Goal: Task Accomplishment & Management: Manage account settings

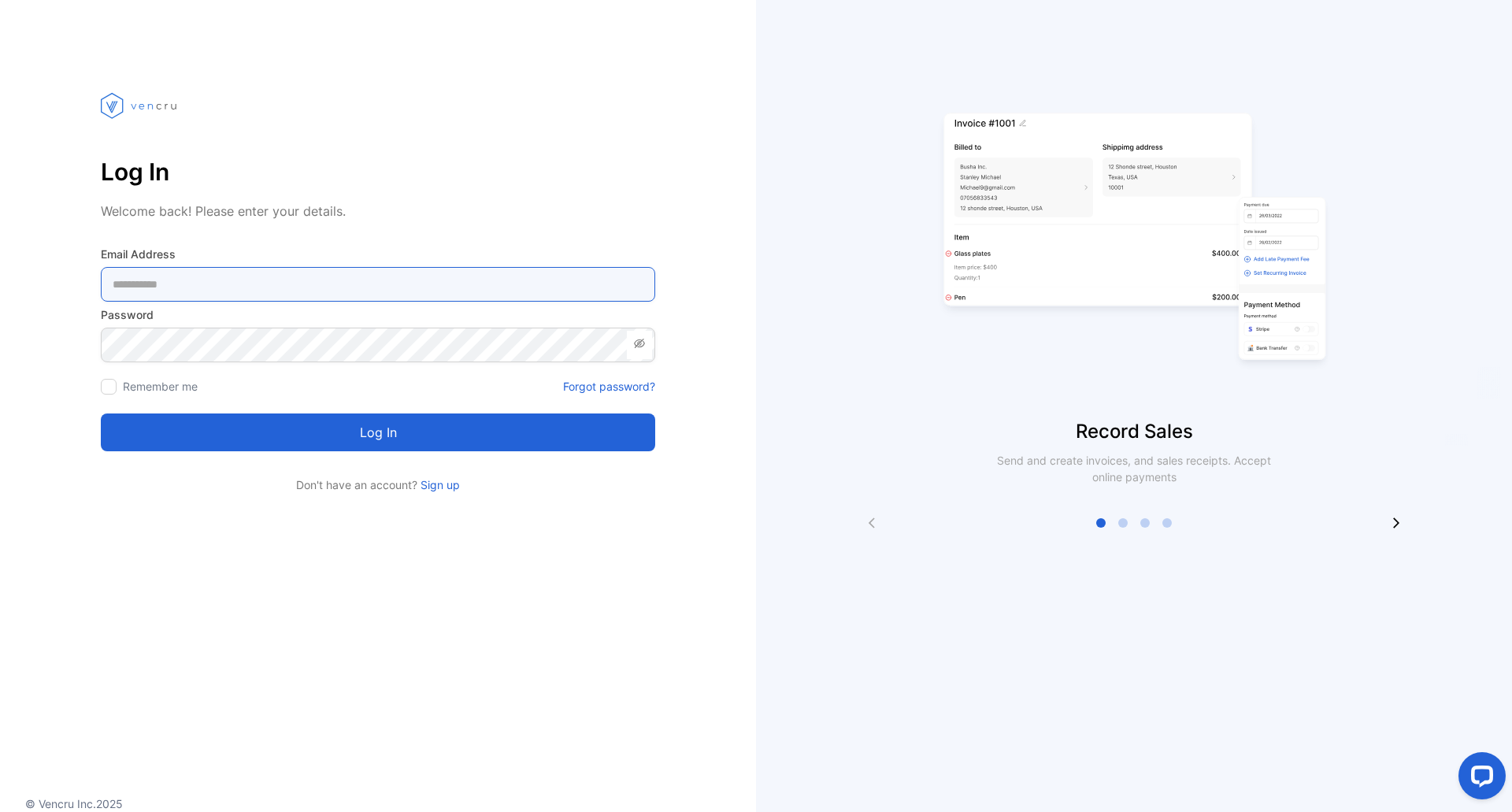
click at [172, 289] on Address-inputemail "email" at bounding box center [378, 285] width 555 height 35
type Address-inputemail "**********"
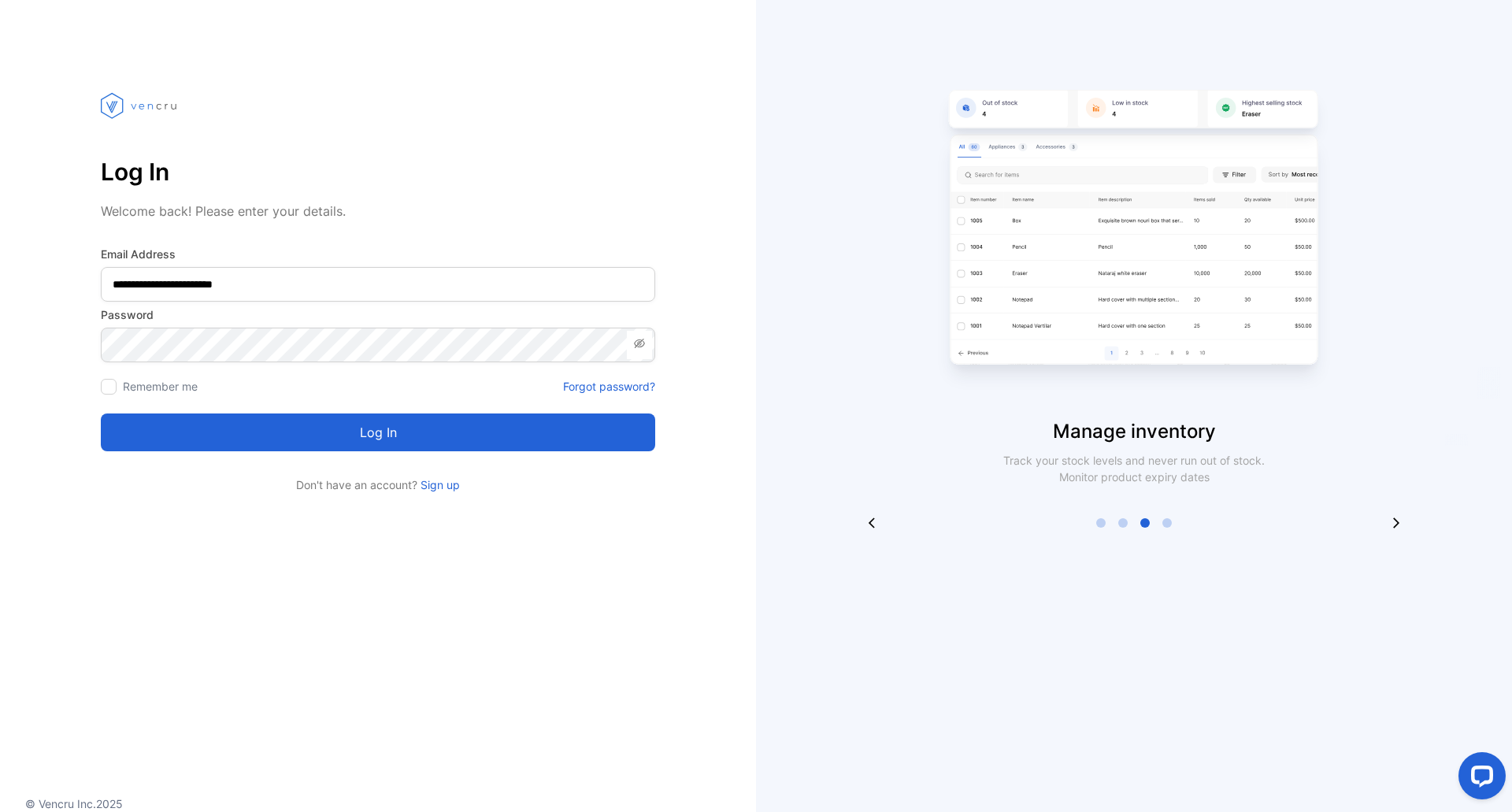
click at [645, 345] on icon at bounding box center [639, 343] width 13 height 13
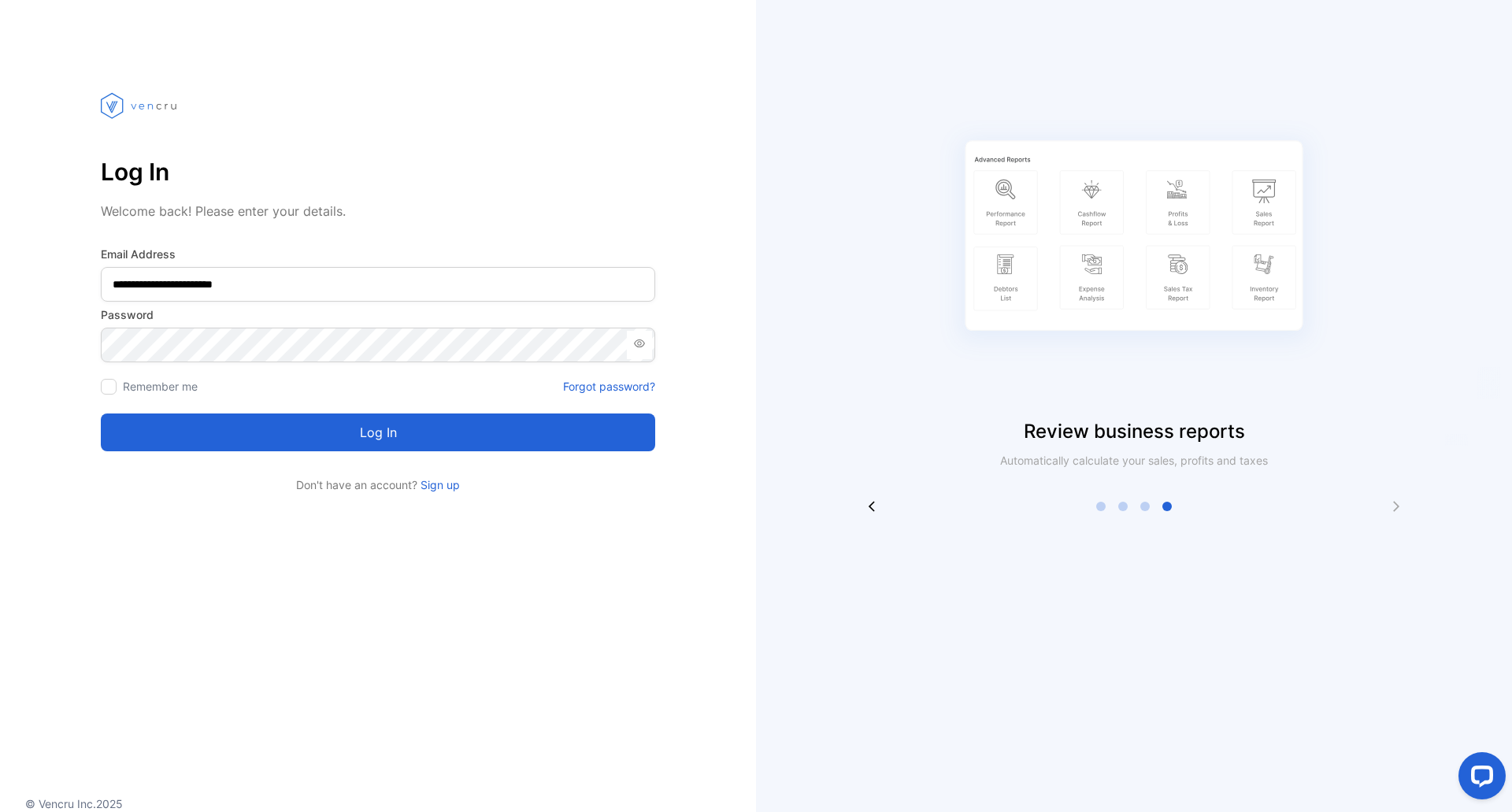
drag, startPoint x: 112, startPoint y: 388, endPoint x: 129, endPoint y: 397, distance: 19.2
click at [113, 391] on div at bounding box center [108, 386] width 15 height 15
click at [279, 428] on button "Log in" at bounding box center [378, 432] width 555 height 38
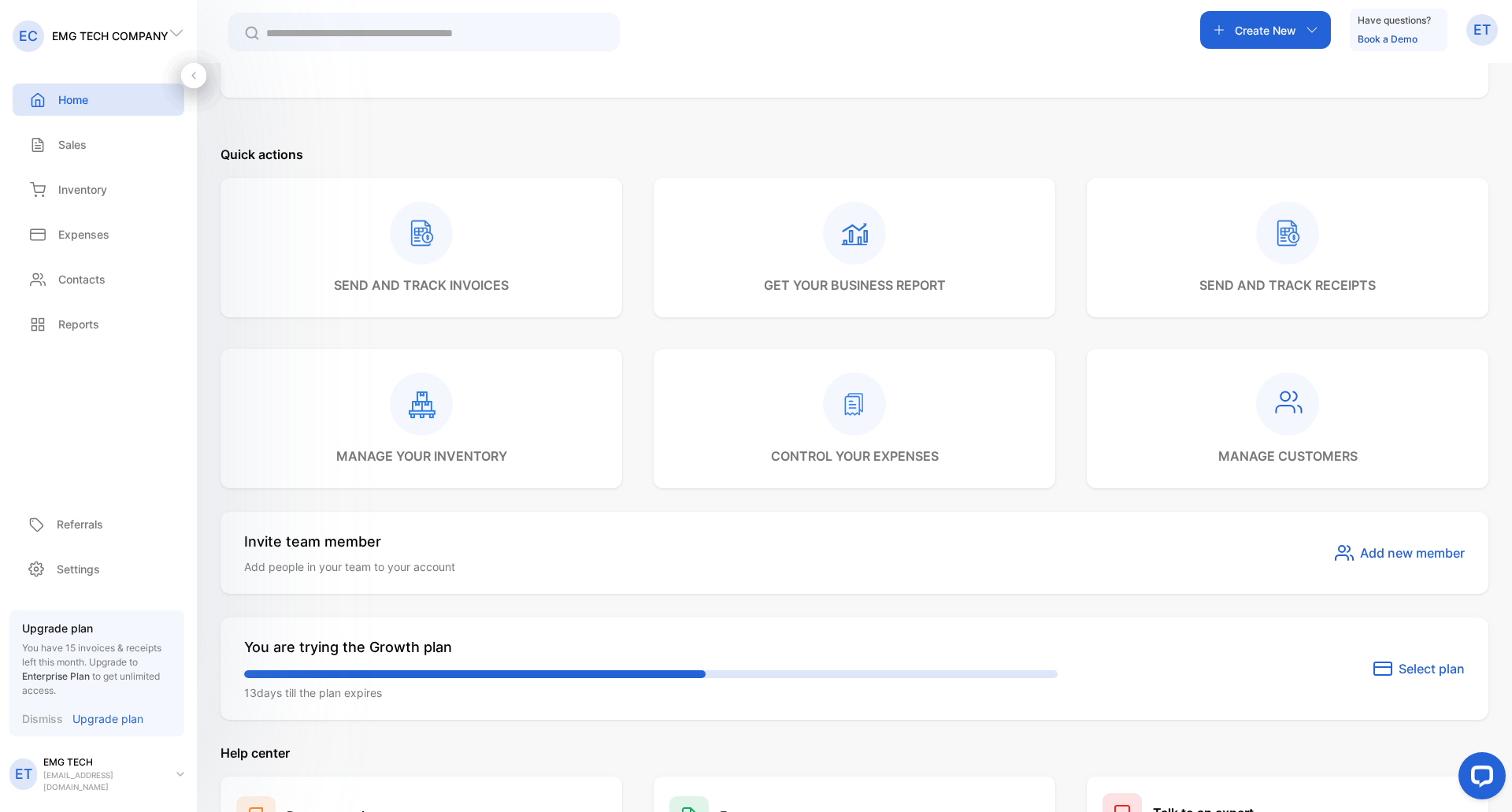
scroll to position [433, 0]
click at [74, 32] on p "EMG TECH COMPANY" at bounding box center [110, 35] width 116 height 16
click at [225, 29] on div "Create New Have questions? Book a Demo ET" at bounding box center [854, 31] width 1315 height 63
